Goal: Task Accomplishment & Management: Manage account settings

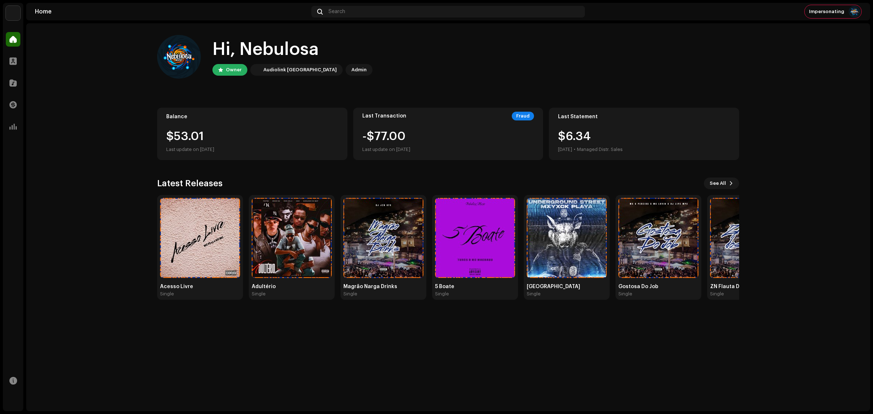
click at [14, 14] on img at bounding box center [13, 13] width 15 height 15
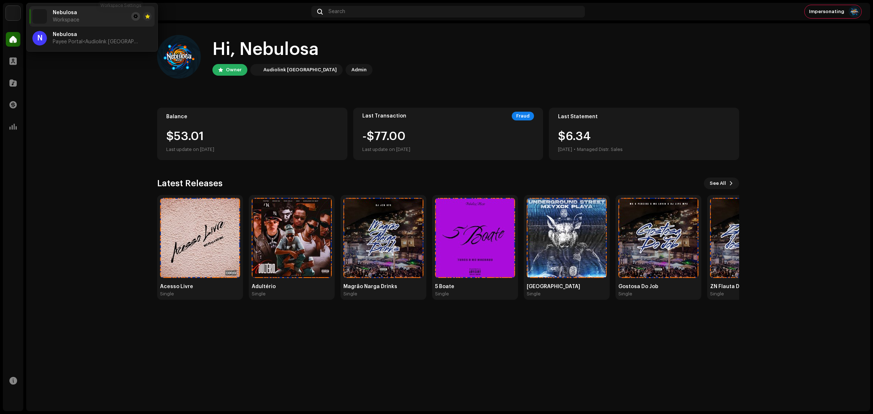
click at [133, 15] on span at bounding box center [135, 16] width 4 height 6
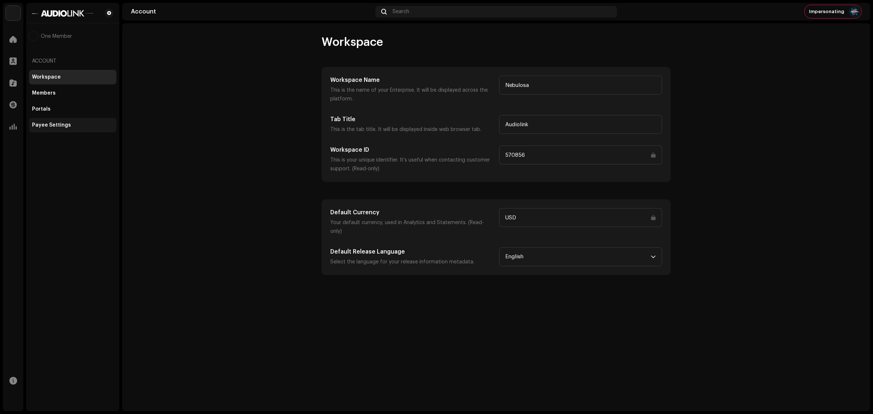
click at [72, 128] on div "Payee Settings" at bounding box center [72, 125] width 87 height 15
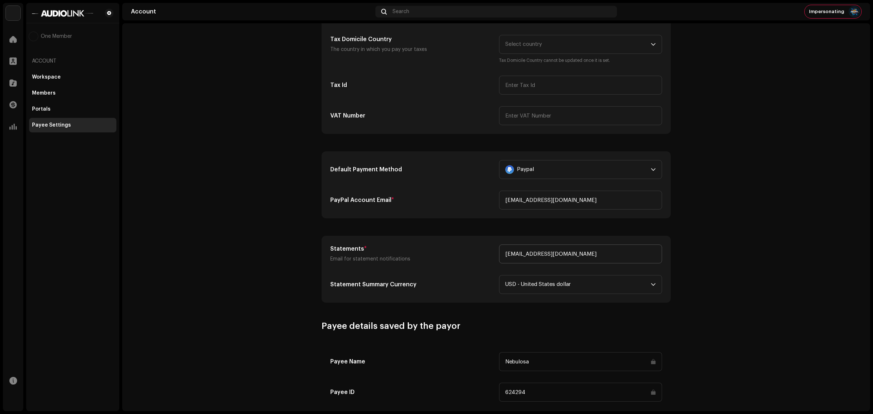
scroll to position [136, 0]
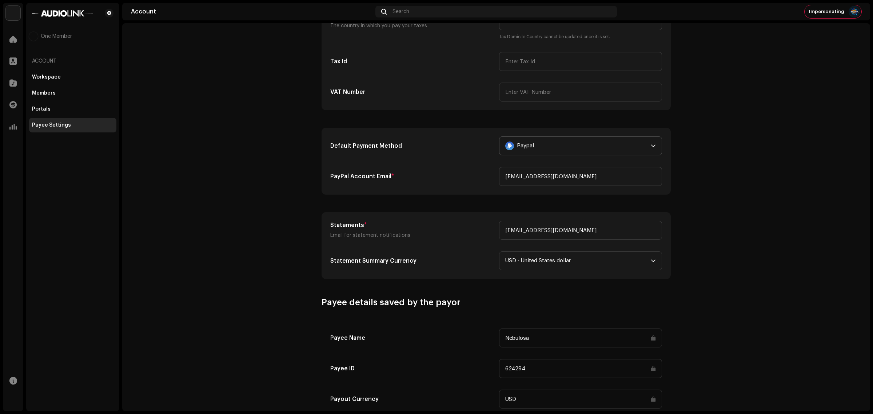
click at [595, 151] on div "Paypal" at bounding box center [576, 146] width 143 height 18
click at [543, 177] on span "No Payment Method" at bounding box center [542, 180] width 51 height 7
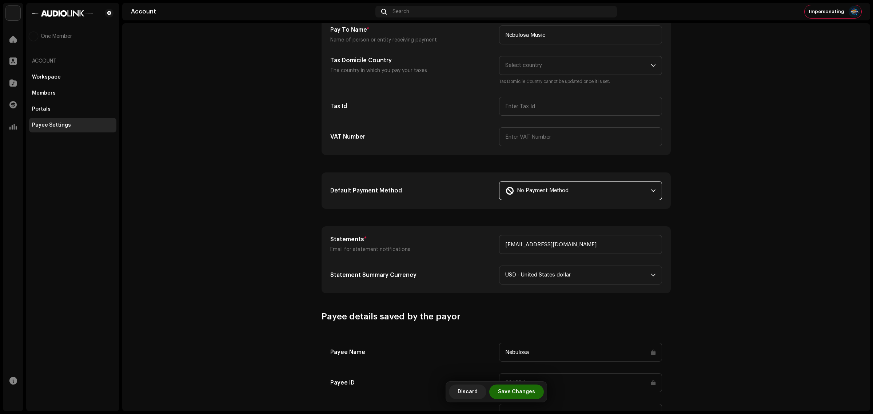
scroll to position [0, 0]
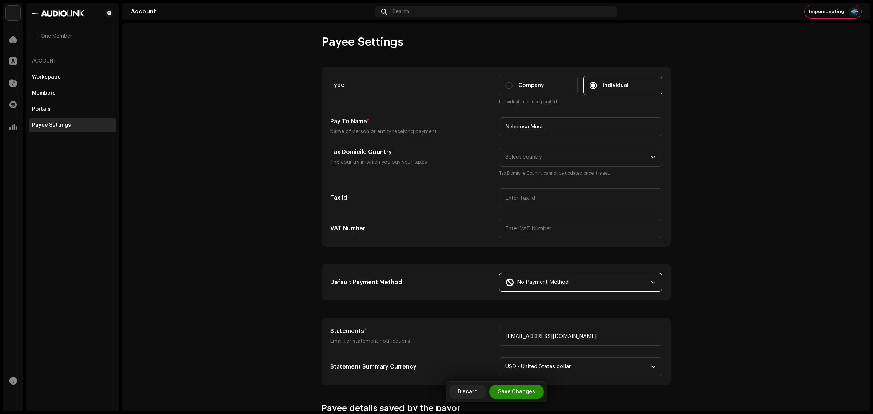
click at [515, 392] on span "Save Changes" at bounding box center [516, 391] width 37 height 15
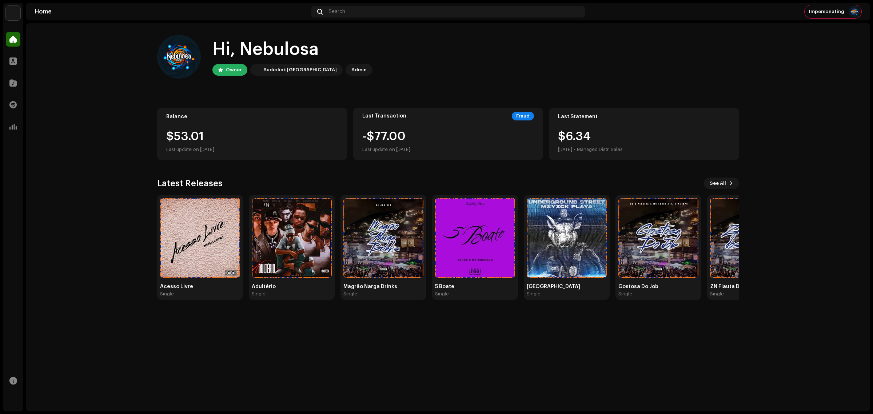
click at [17, 8] on img at bounding box center [13, 13] width 15 height 15
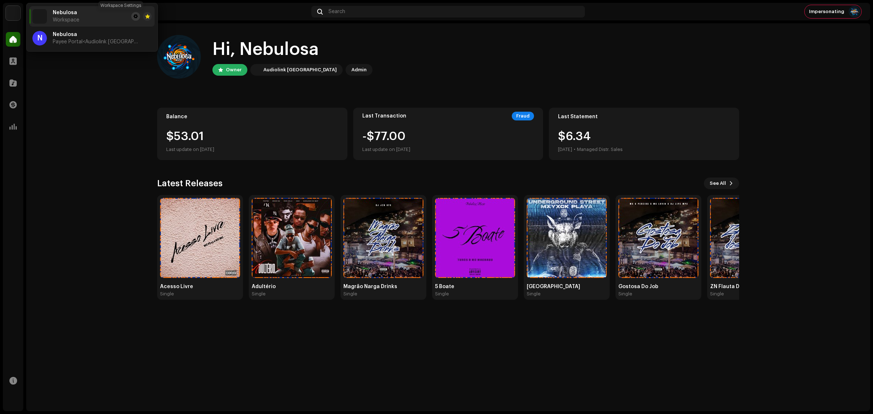
click at [133, 13] on span at bounding box center [135, 16] width 4 height 6
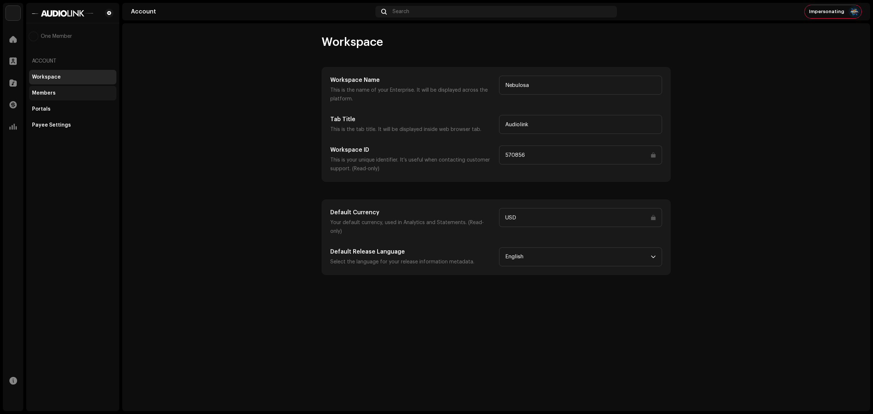
click at [54, 92] on div "Members" at bounding box center [44, 93] width 24 height 6
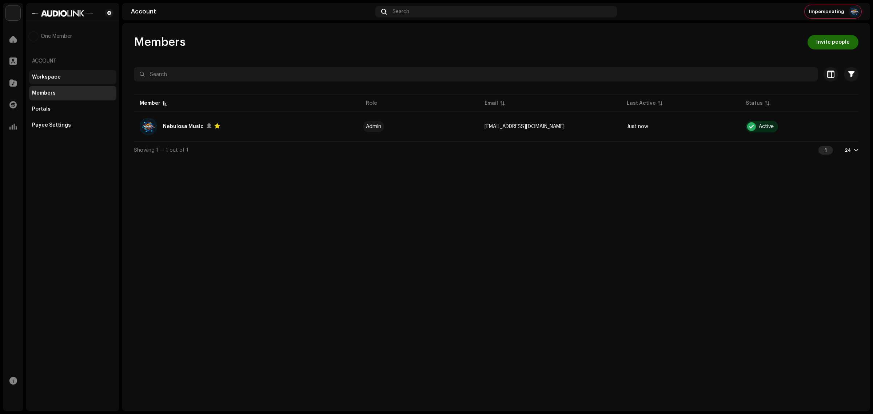
click at [82, 80] on div "Workspace" at bounding box center [72, 77] width 87 height 15
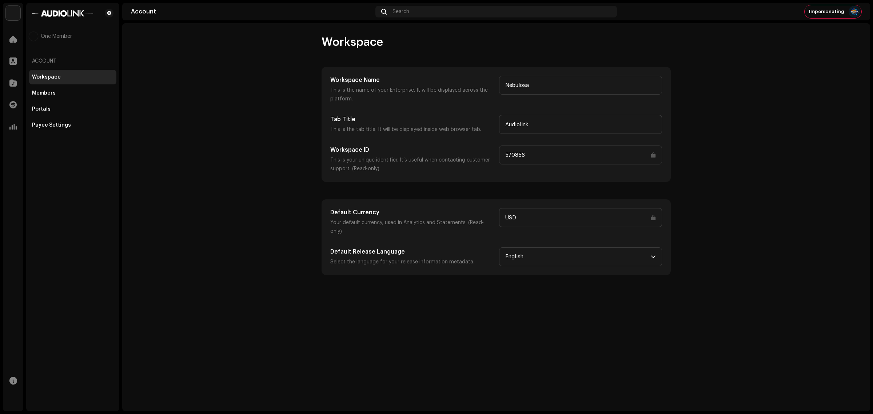
click at [64, 134] on div "One Member Account Workspace Members Portals Payee Settings" at bounding box center [72, 207] width 93 height 408
click at [64, 126] on div "Payee Settings" at bounding box center [51, 125] width 39 height 6
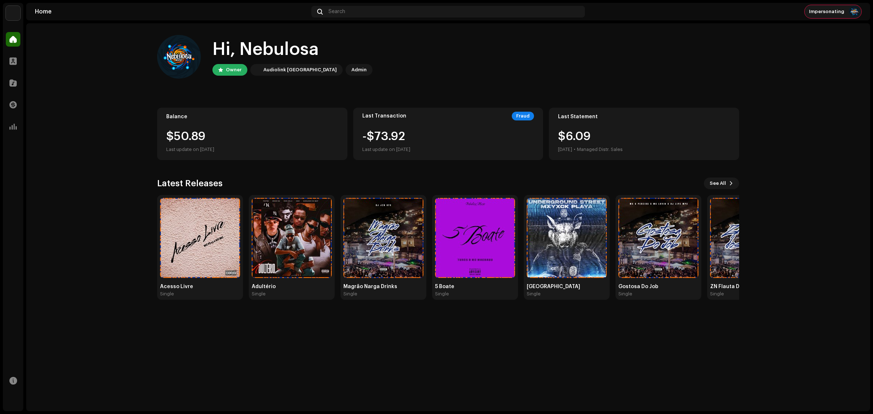
click at [827, 12] on span "Impersonating" at bounding box center [826, 12] width 35 height 6
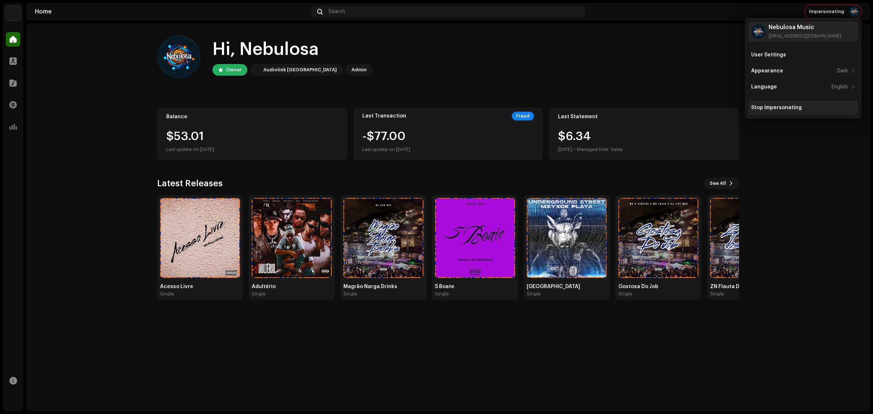
click at [800, 105] on div "Stop Impersonating" at bounding box center [803, 108] width 104 height 6
